Goal: Use online tool/utility: Utilize a website feature to perform a specific function

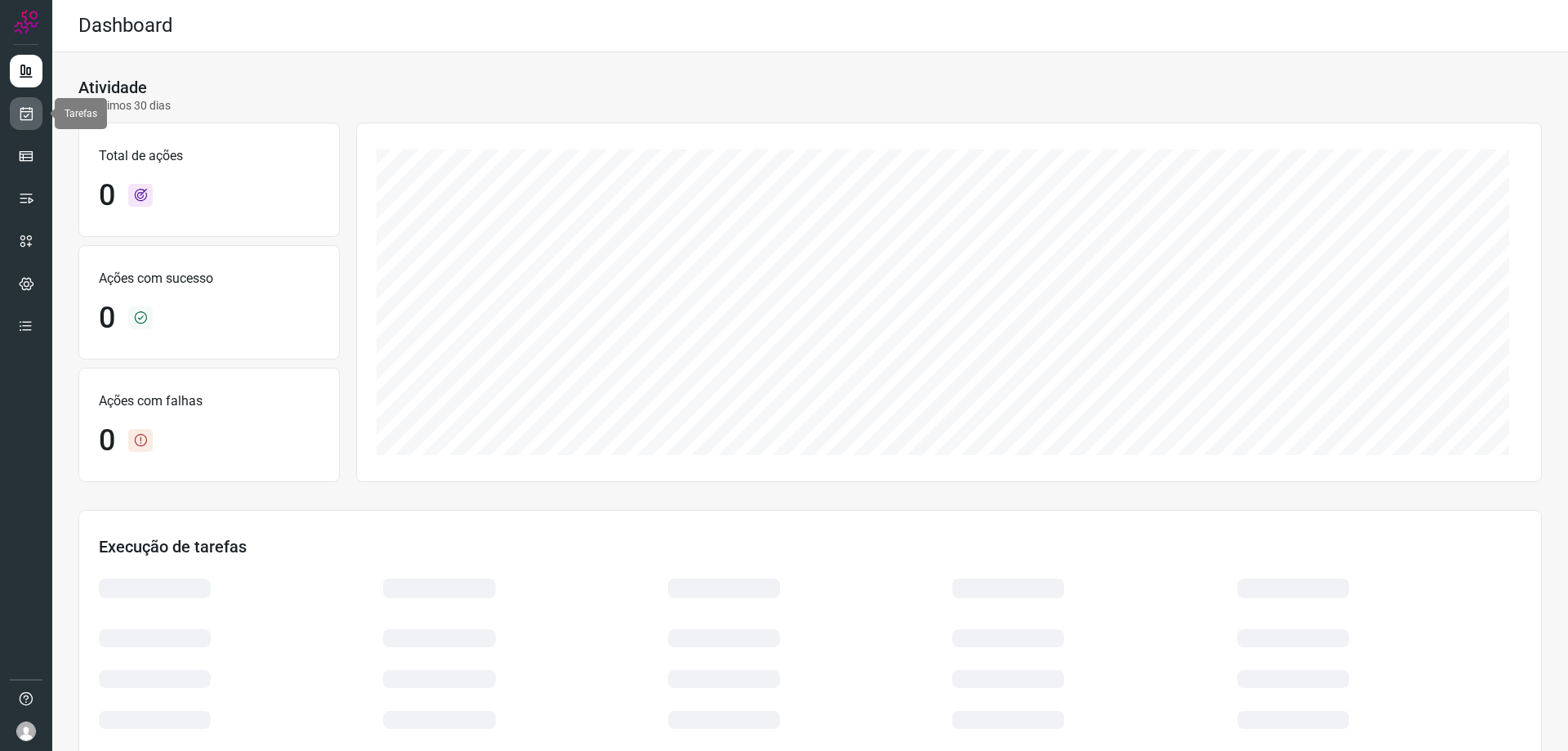
click at [22, 125] on link at bounding box center [26, 113] width 33 height 33
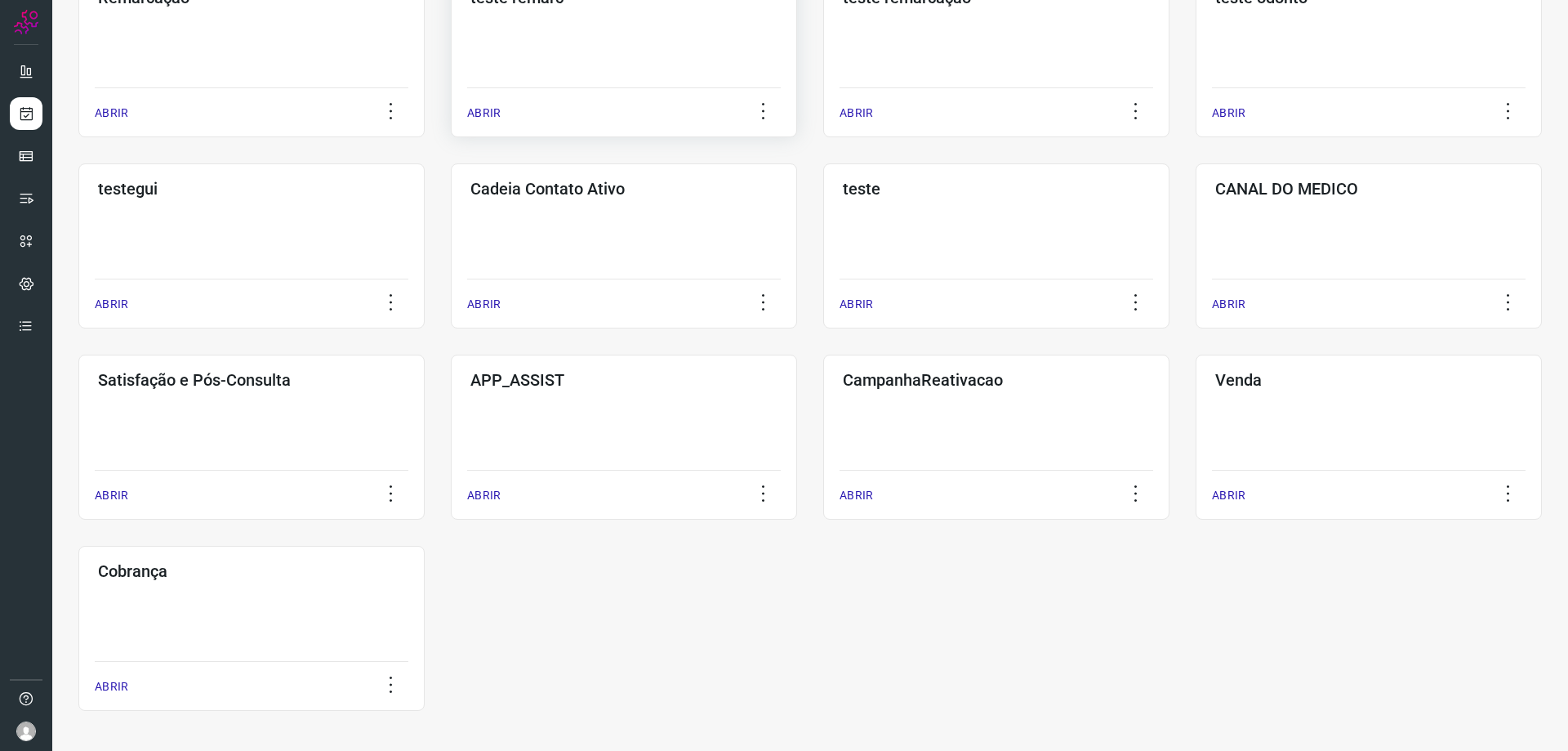
scroll to position [350, 0]
click at [1319, 211] on div "CANAL DO MEDICO ABRIR" at bounding box center [1368, 245] width 346 height 165
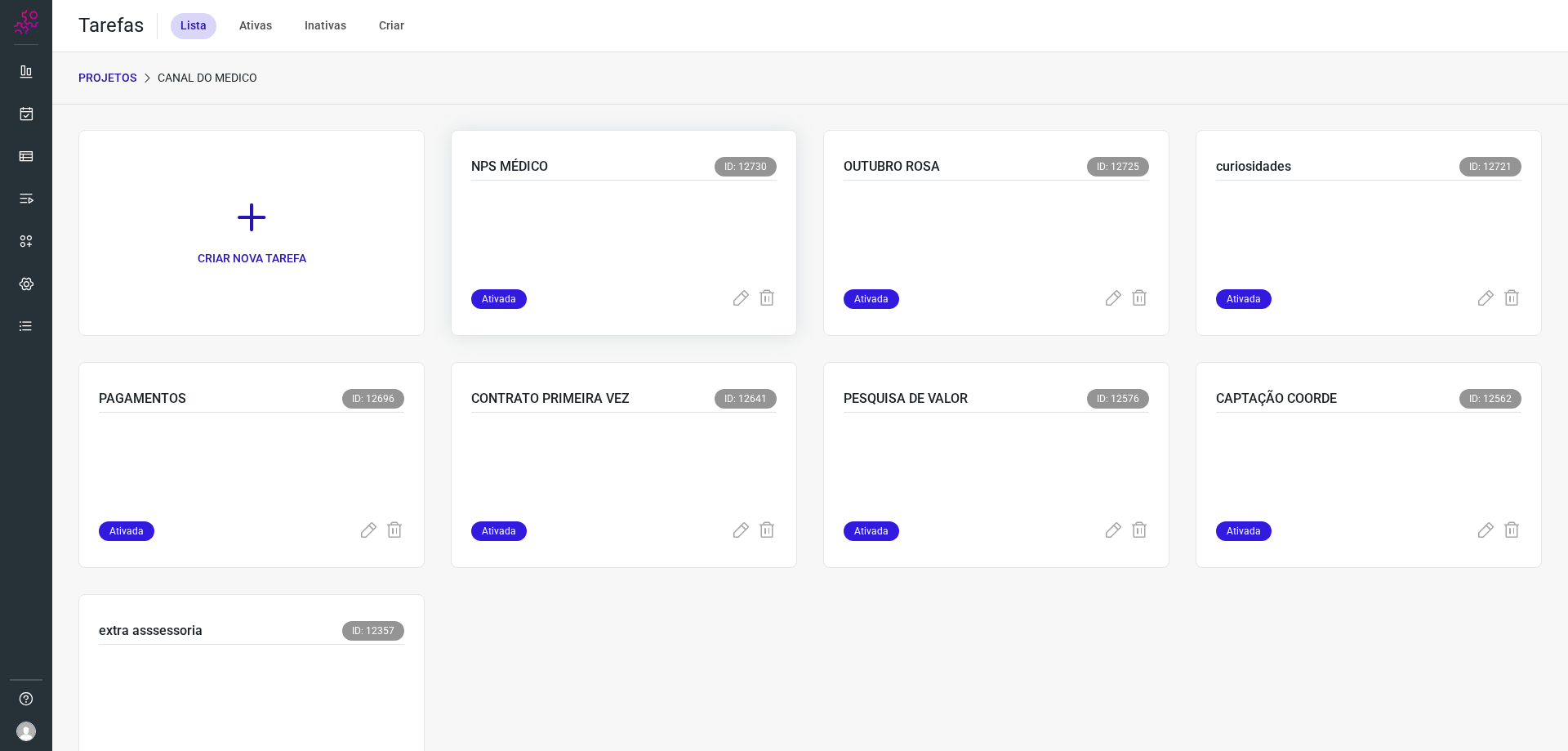
click at [630, 228] on p at bounding box center [593, 231] width 245 height 81
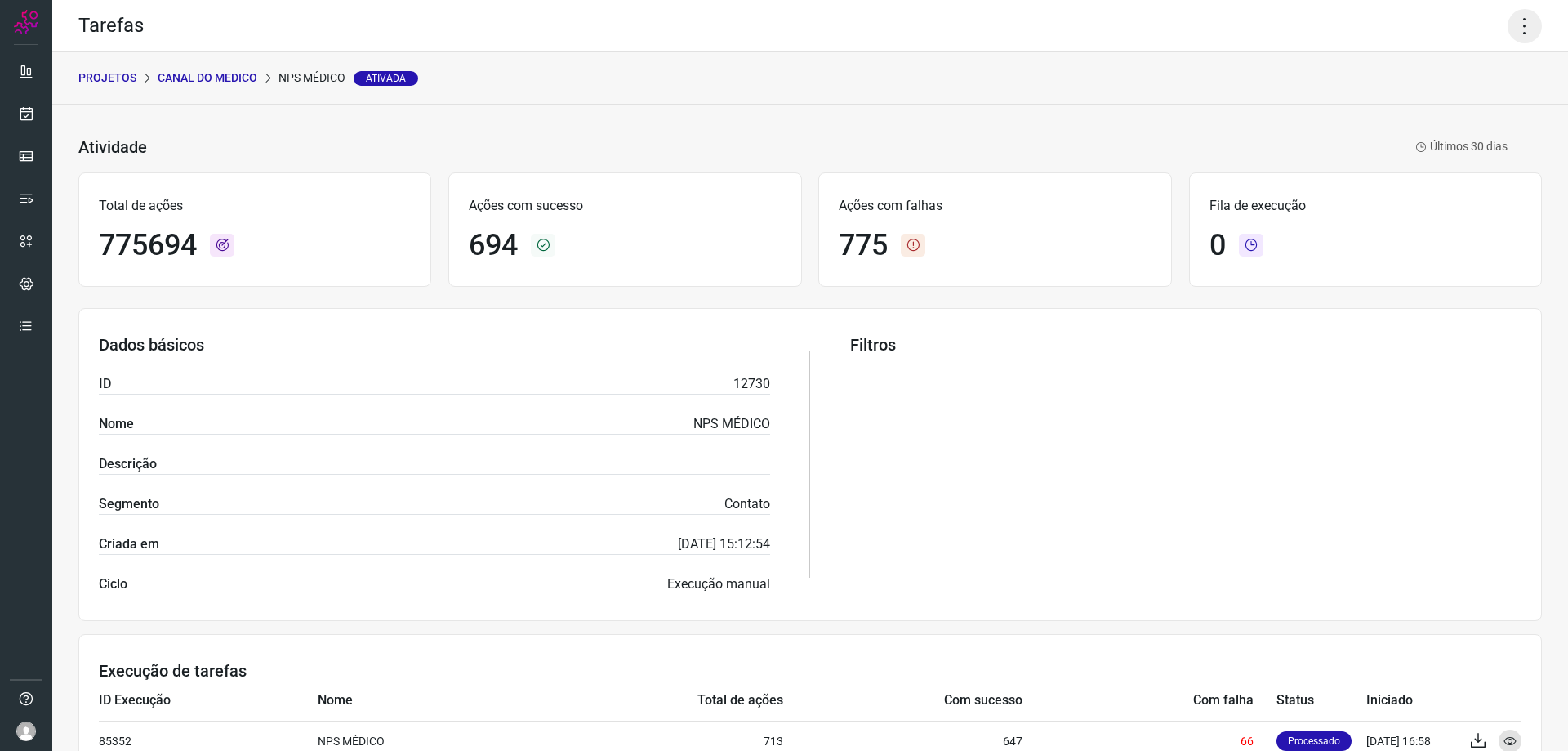
click at [1511, 29] on icon at bounding box center [1525, 26] width 35 height 35
click at [1437, 111] on li "Executar" at bounding box center [1455, 107] width 149 height 26
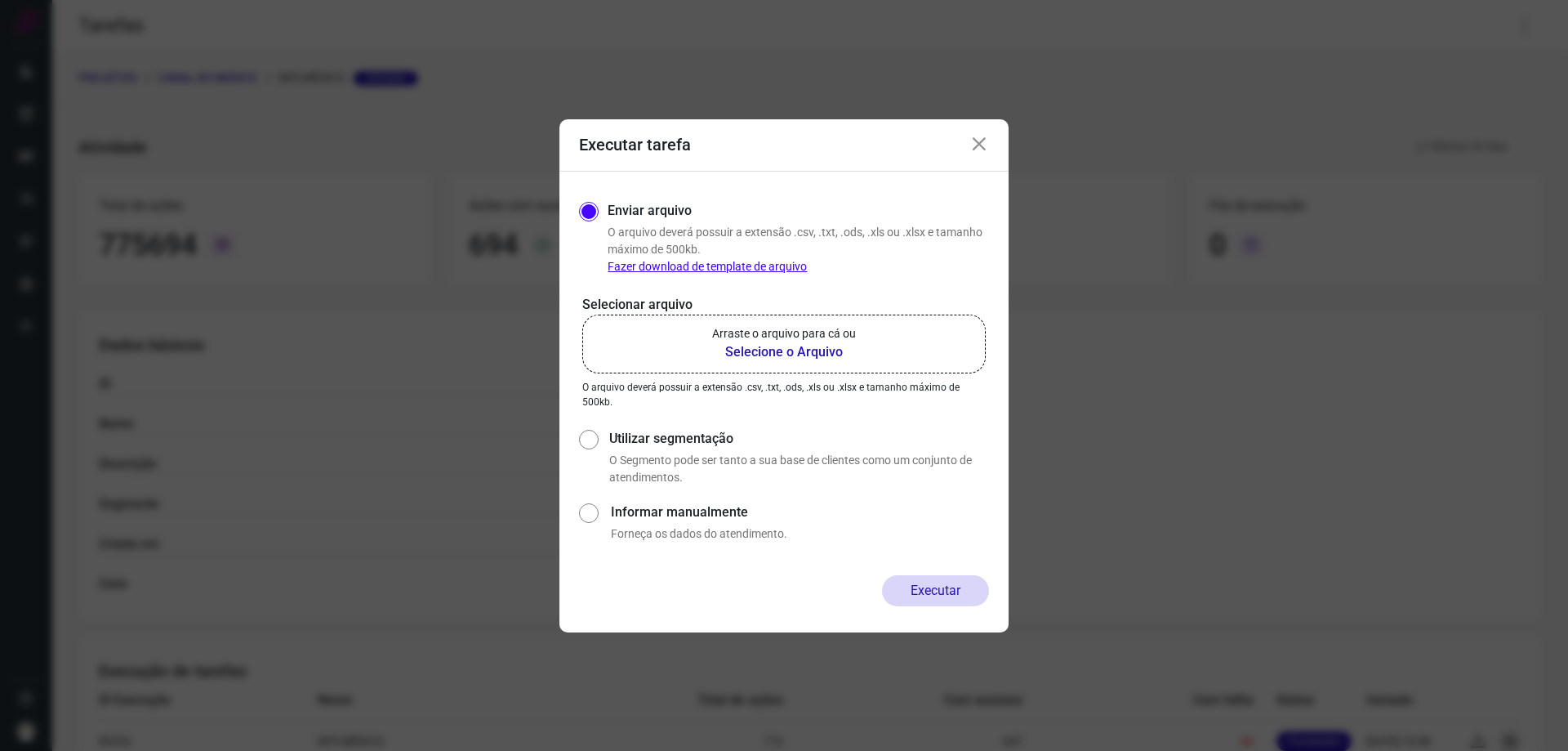
click at [806, 354] on b "Selecione o Arquivo" at bounding box center [784, 352] width 144 height 20
click at [0, 0] on input "Arraste o arquivo para cá ou Selecione o Arquivo" at bounding box center [0, 0] width 0 height 0
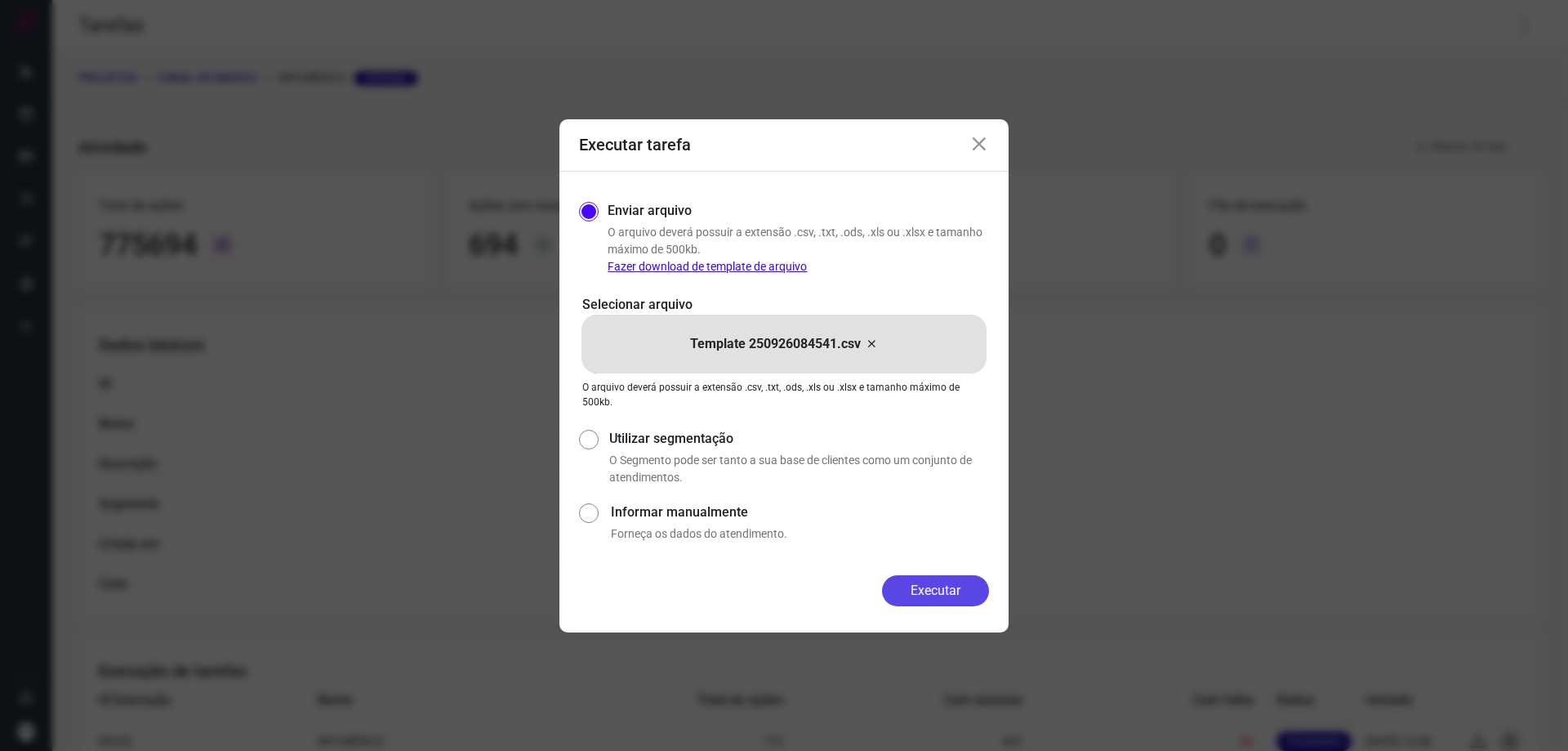
click at [921, 585] on button "Executar" at bounding box center [936, 591] width 107 height 31
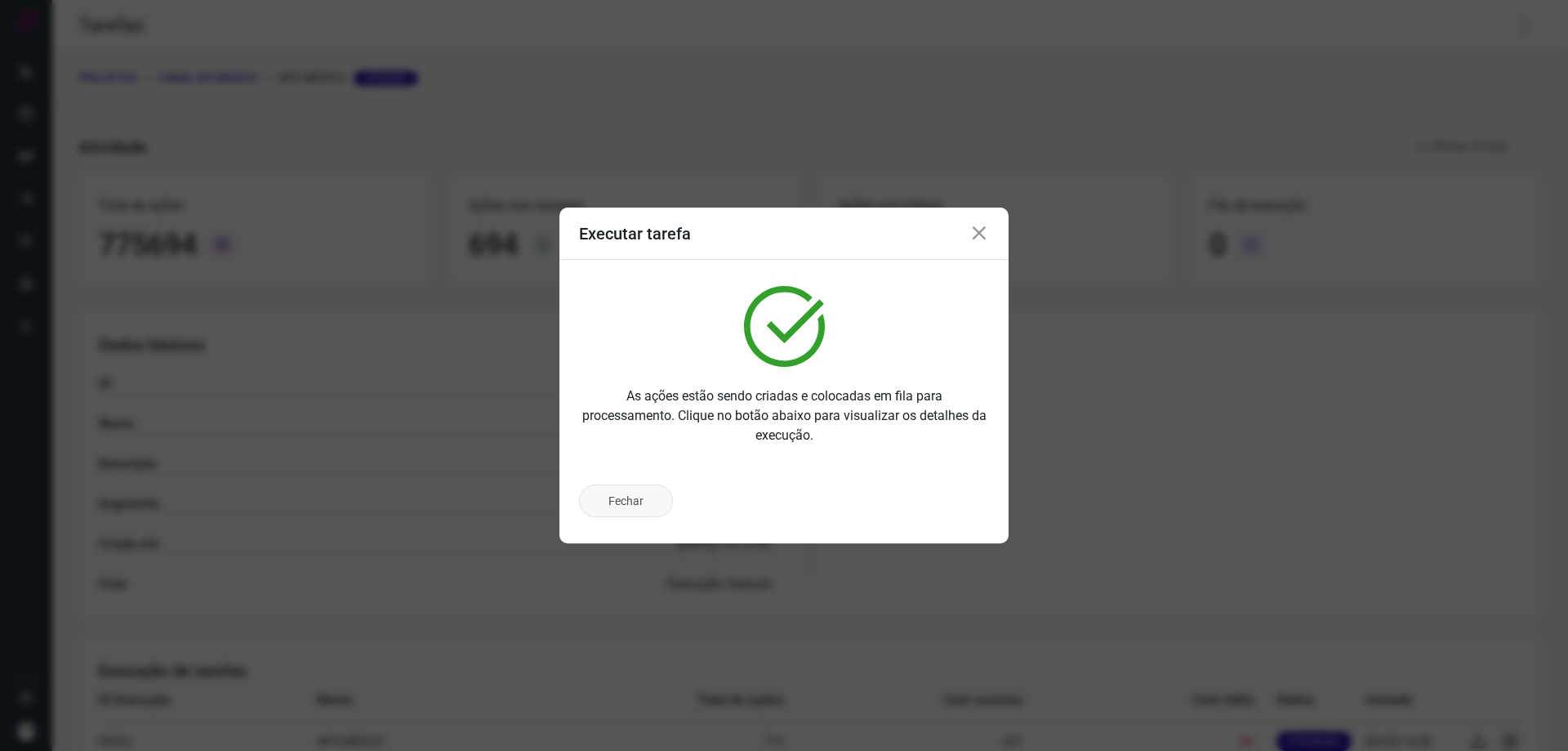
click at [637, 506] on button "Fechar" at bounding box center [626, 501] width 94 height 33
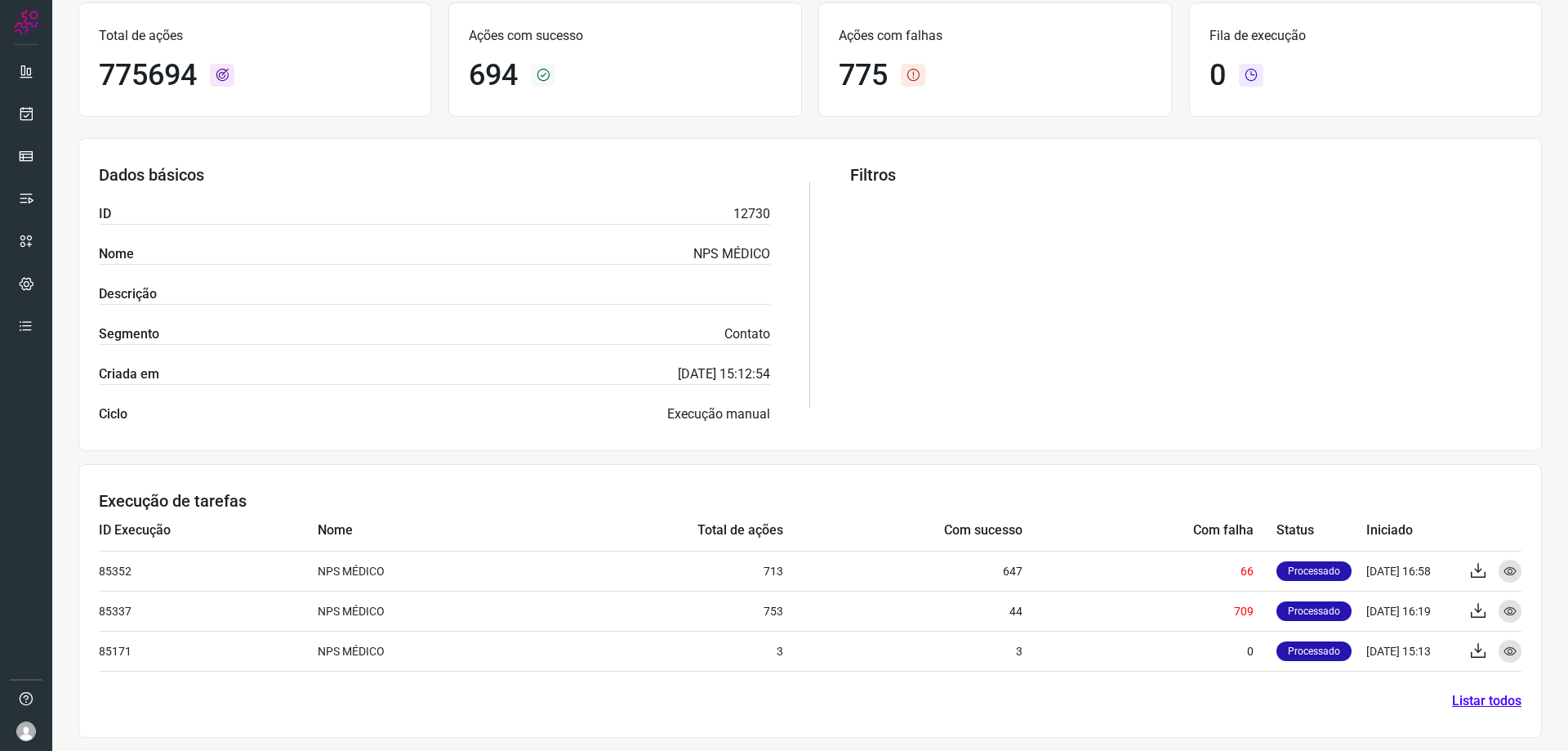
scroll to position [173, 0]
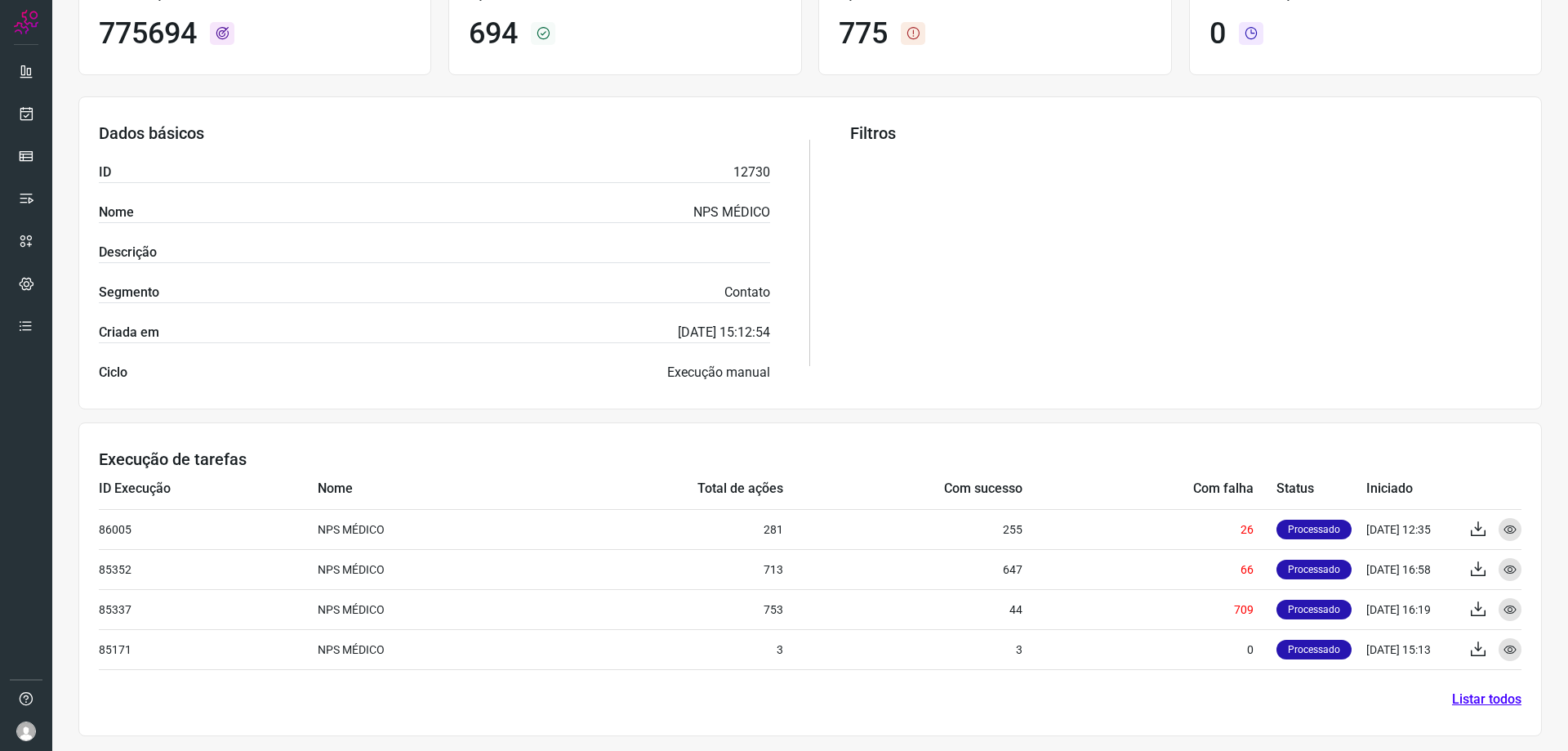
scroll to position [213, 0]
